Goal: Browse casually

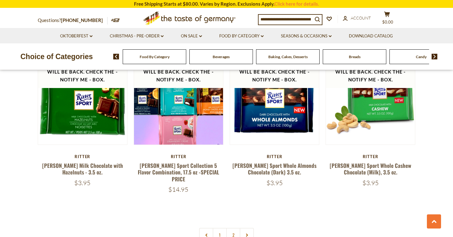
scroll to position [1295, 0]
click at [230, 228] on link "2" at bounding box center [233, 235] width 14 height 14
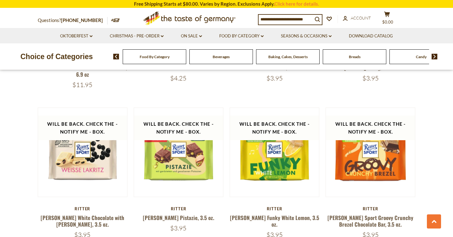
scroll to position [335, 0]
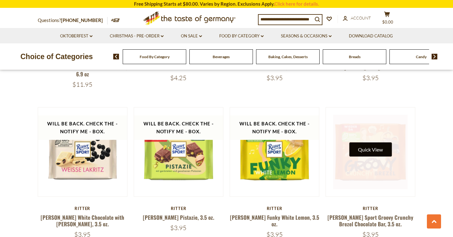
click at [383, 143] on button "Quick View" at bounding box center [370, 150] width 43 height 14
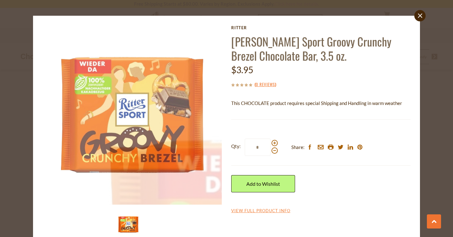
scroll to position [12, 0]
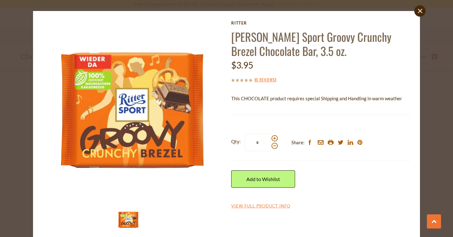
click at [435, 124] on div "close Ritter Ritter Sport Groovy Crunchy Brezel Chocolate Bar, 3.5 oz. $3.95 ( …" at bounding box center [226, 118] width 453 height 237
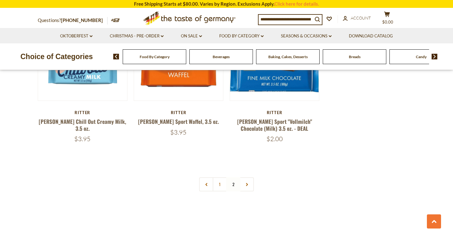
scroll to position [604, 0]
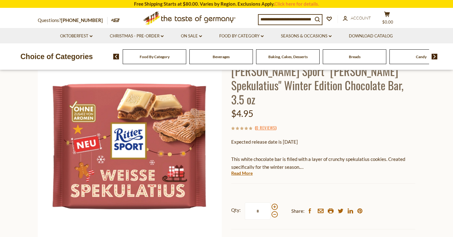
scroll to position [63, 0]
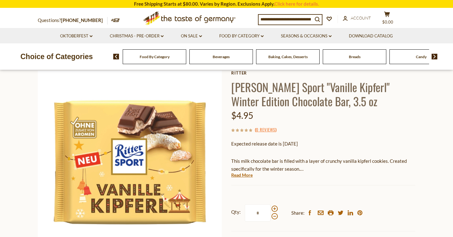
scroll to position [37, 0]
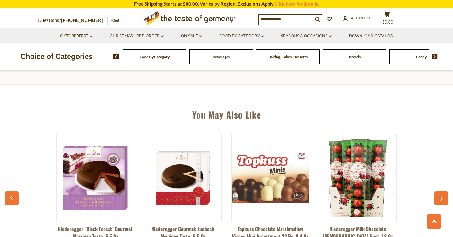
scroll to position [429, 0]
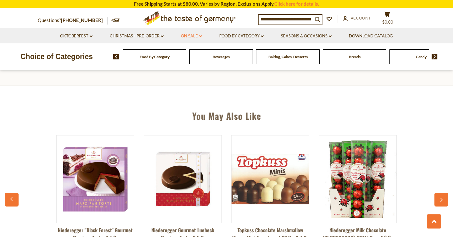
click at [191, 35] on link "On Sale dropdown_arrow" at bounding box center [191, 36] width 21 height 7
click at [195, 54] on link "All On Sale" at bounding box center [189, 53] width 23 height 6
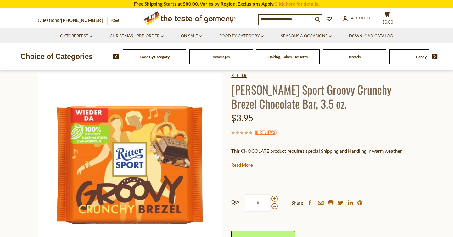
scroll to position [39, 0]
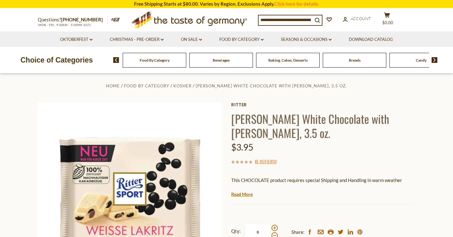
scroll to position [11, 0]
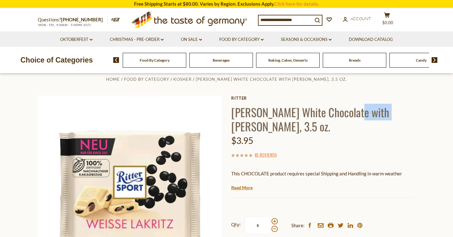
drag, startPoint x: 350, startPoint y: 113, endPoint x: 376, endPoint y: 116, distance: 26.4
click at [376, 116] on h1 "Ritter White Chocolate with Lakritz, 3.5 oz." at bounding box center [323, 119] width 184 height 28
copy h1 "Lakritz"
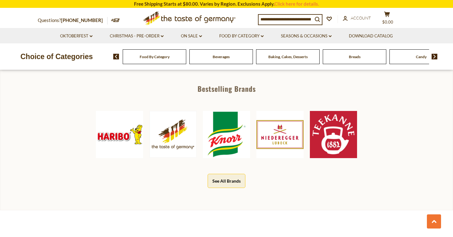
scroll to position [305, 0]
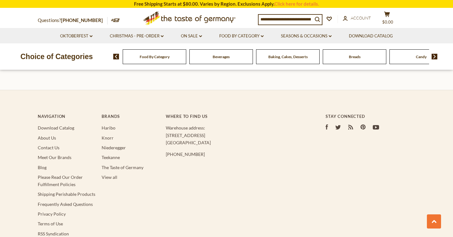
scroll to position [1143, 0]
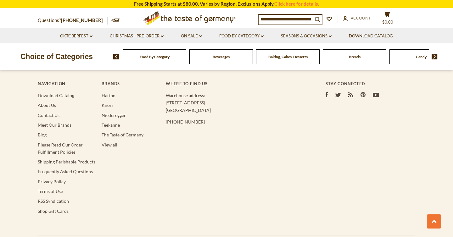
scroll to position [464, 0]
click at [145, 37] on link "Christmas - PRE-ORDER dropdown_arrow" at bounding box center [137, 36] width 54 height 7
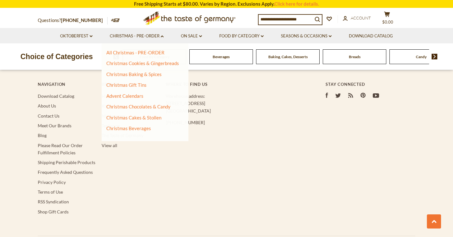
click at [200, 23] on icon ".st0{fill:#EDD300;} .st1{fill:#D33E21;}" at bounding box center [190, 19] width 118 height 20
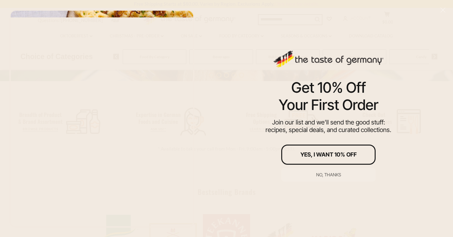
scroll to position [218, 0]
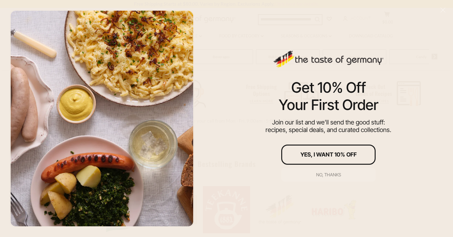
click at [336, 175] on div "No, thanks" at bounding box center [328, 175] width 25 height 4
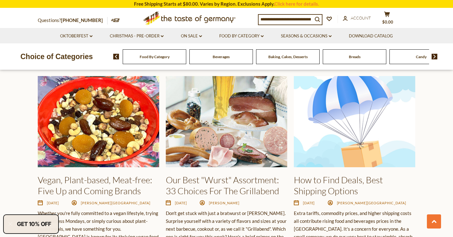
scroll to position [914, 0]
